Goal: Task Accomplishment & Management: Complete application form

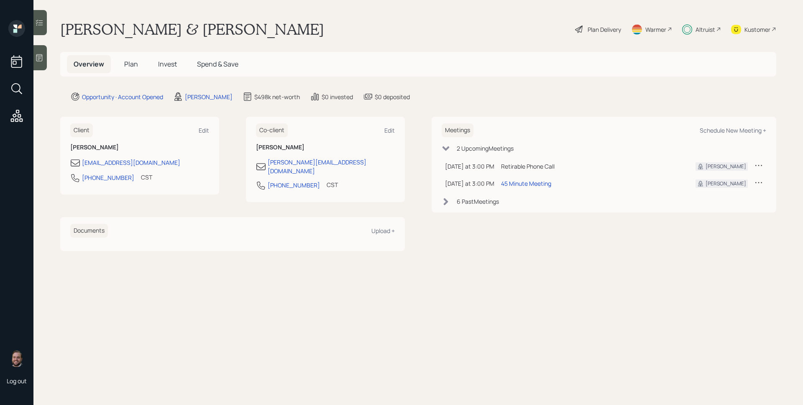
click at [180, 68] on h5 "Invest" at bounding box center [167, 64] width 32 height 18
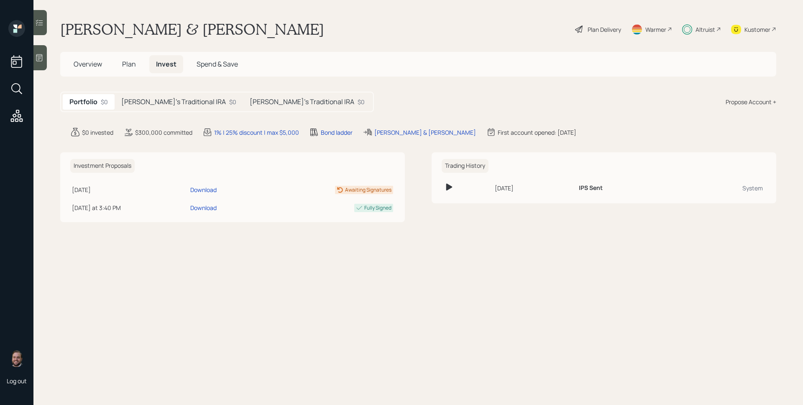
click at [250, 102] on h5 "[PERSON_NAME]'s Traditional IRA" at bounding box center [302, 102] width 105 height 8
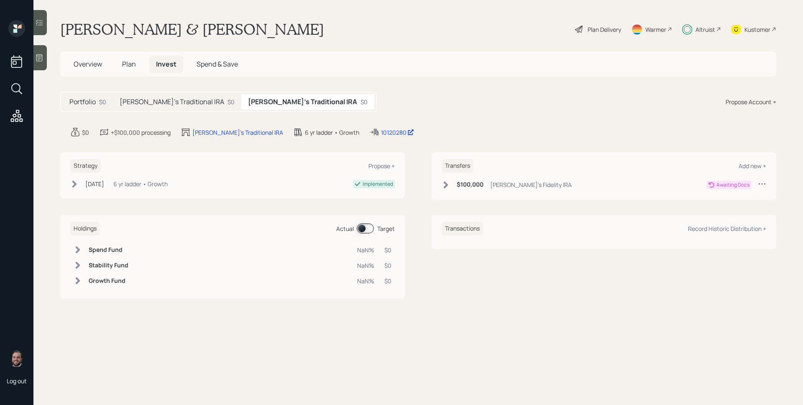
click at [177, 107] on div "Laurie's Traditional IRA $0" at bounding box center [177, 101] width 128 height 15
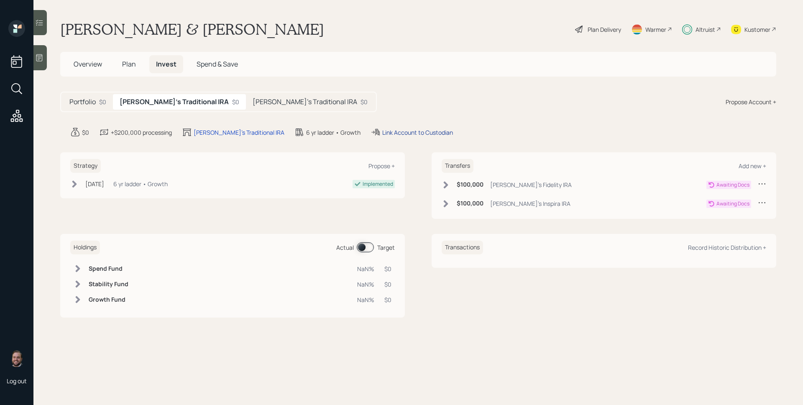
click at [391, 133] on div "Link Account to Custodian" at bounding box center [417, 132] width 71 height 9
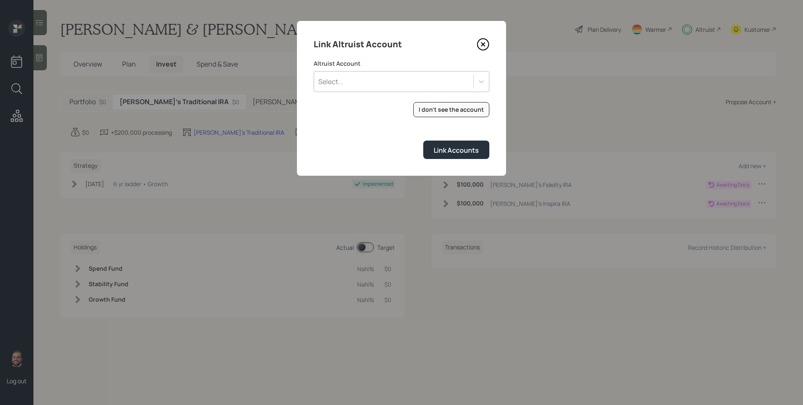
click at [385, 87] on div "Select..." at bounding box center [393, 81] width 159 height 14
click at [385, 86] on div "Select..." at bounding box center [393, 81] width 159 height 14
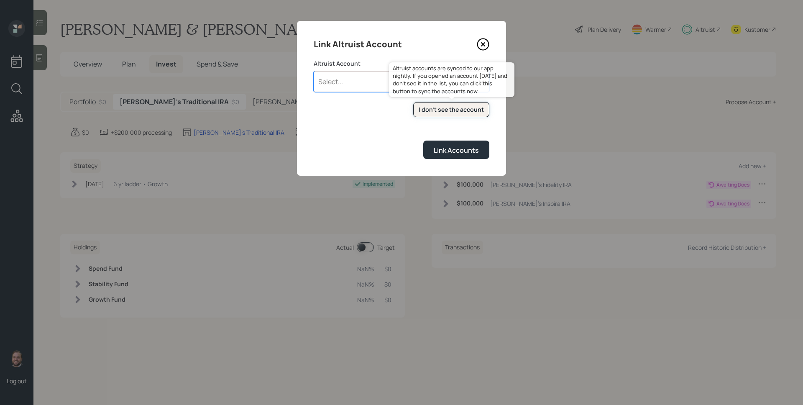
click at [445, 108] on div "I don't see the account" at bounding box center [451, 109] width 65 height 8
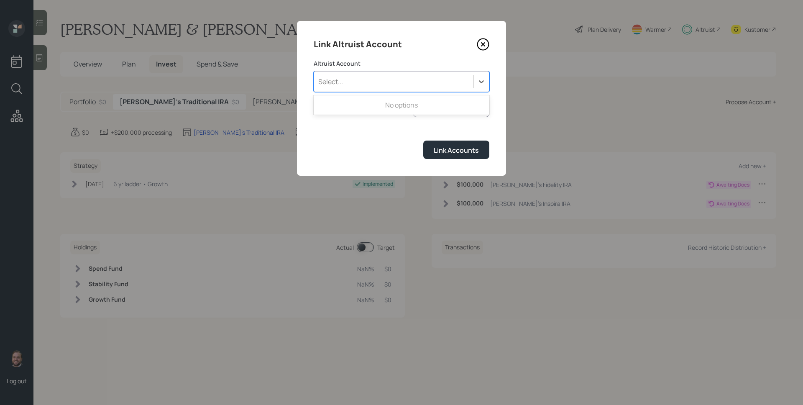
click at [384, 84] on div "Select..." at bounding box center [393, 81] width 159 height 14
click at [392, 86] on div "Select..." at bounding box center [393, 81] width 159 height 14
click at [384, 85] on div "Select..." at bounding box center [393, 81] width 159 height 14
click at [395, 85] on div "Select..." at bounding box center [393, 81] width 159 height 14
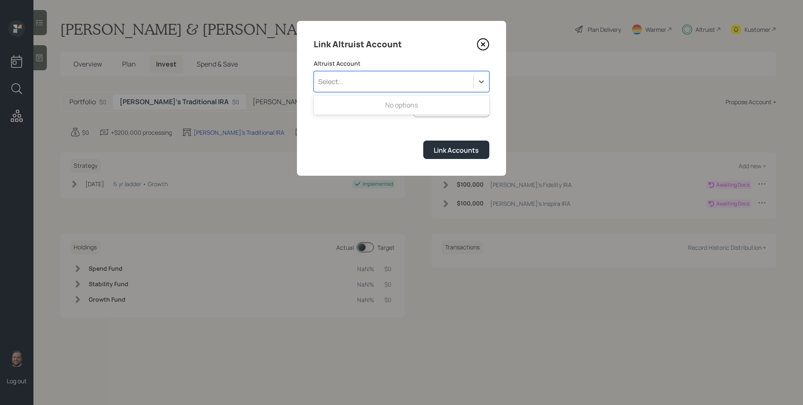
click at [395, 85] on div "Select..." at bounding box center [393, 81] width 159 height 14
click at [353, 111] on div "I don't see the account Altruist accounts are synced to our app nightly. If you…" at bounding box center [402, 109] width 176 height 15
click at [353, 86] on div "Select..." at bounding box center [393, 81] width 159 height 14
drag, startPoint x: 365, startPoint y: 97, endPoint x: 366, endPoint y: 102, distance: 4.2
click at [366, 100] on div "IRA (4938)" at bounding box center [402, 105] width 176 height 16
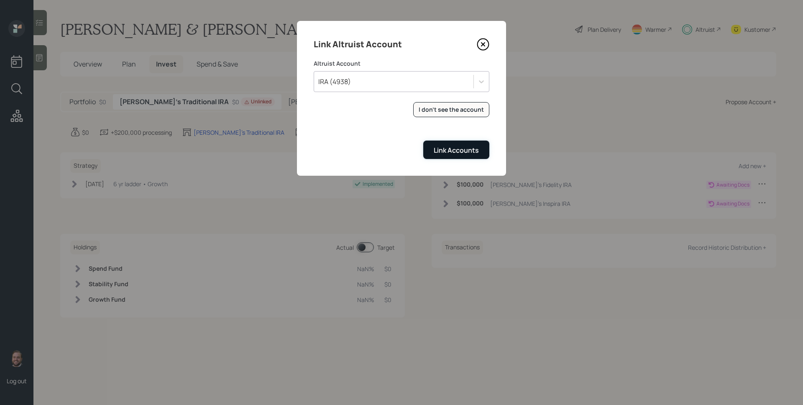
click at [460, 154] on div "Link Accounts" at bounding box center [456, 150] width 45 height 9
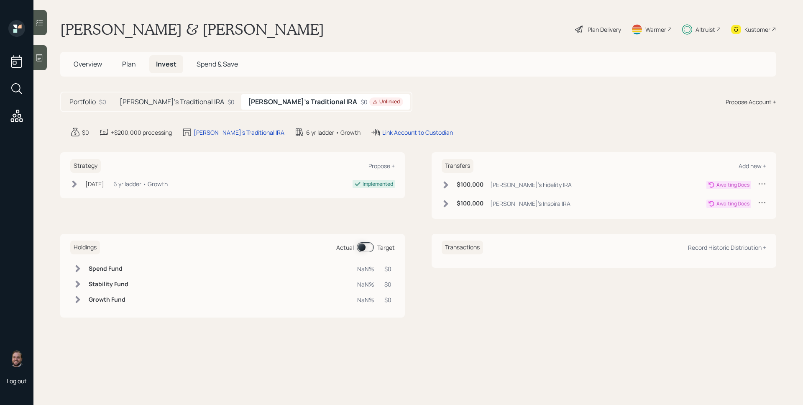
click at [149, 98] on h5 "[PERSON_NAME]'s Traditional IRA" at bounding box center [172, 102] width 105 height 8
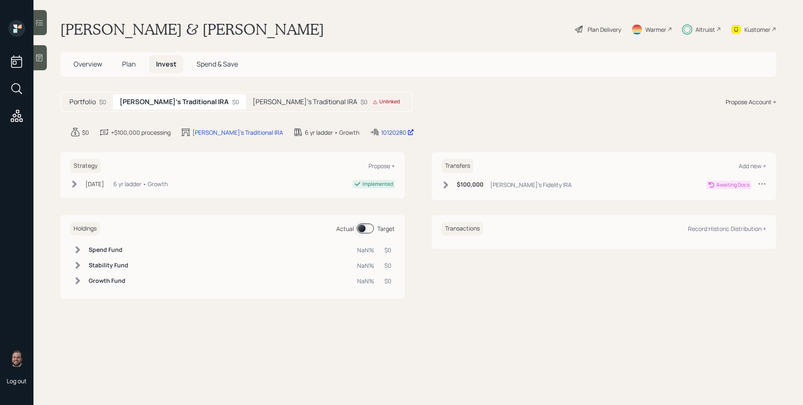
click at [253, 98] on h5 "[PERSON_NAME]'s Traditional IRA" at bounding box center [305, 102] width 105 height 8
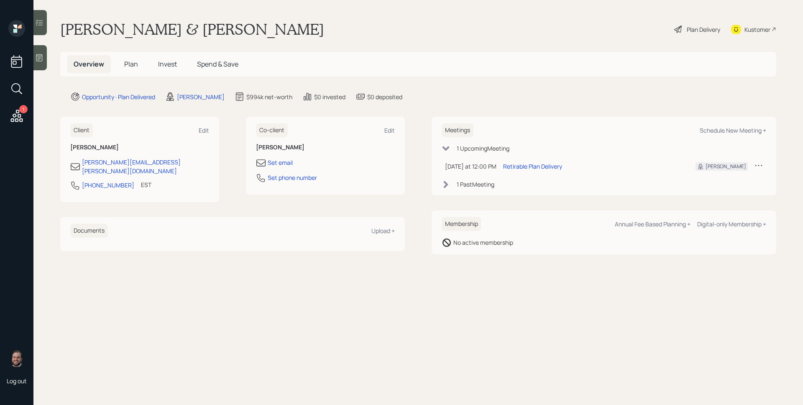
click at [125, 61] on span "Plan" at bounding box center [131, 63] width 14 height 9
